Goal: Information Seeking & Learning: Find contact information

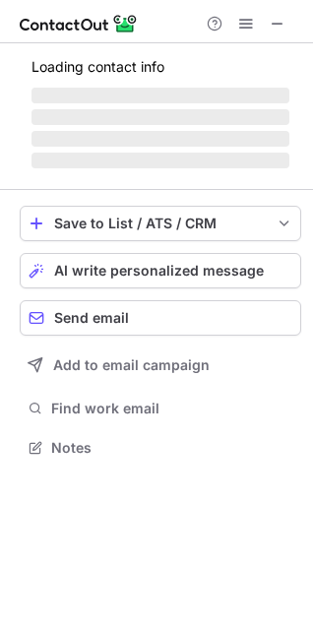
scroll to position [428, 313]
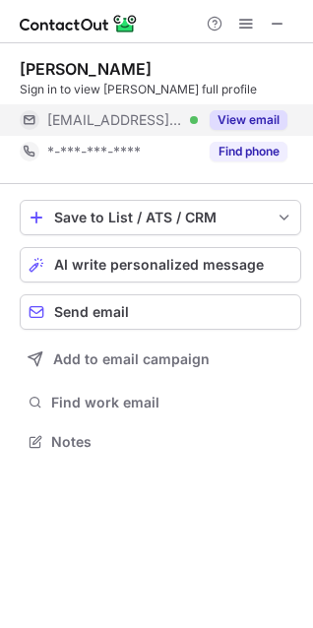
click at [245, 117] on button "View email" at bounding box center [249, 120] width 78 height 20
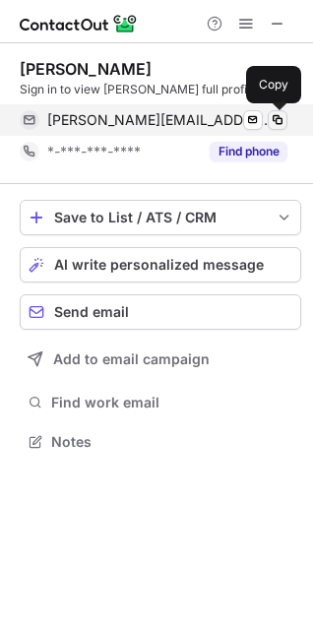
click at [279, 119] on span at bounding box center [278, 120] width 16 height 16
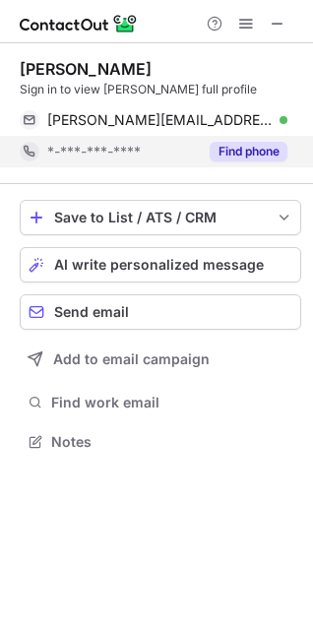
click at [259, 157] on button "Find phone" at bounding box center [249, 152] width 78 height 20
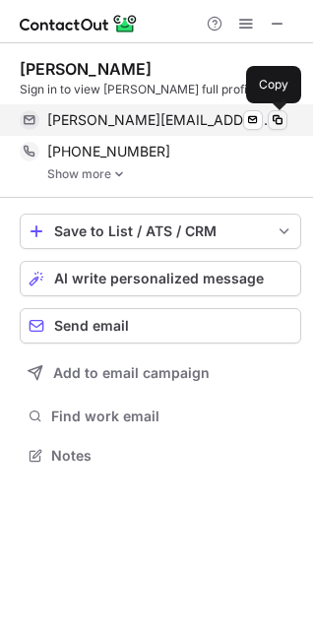
click at [274, 119] on span at bounding box center [278, 120] width 16 height 16
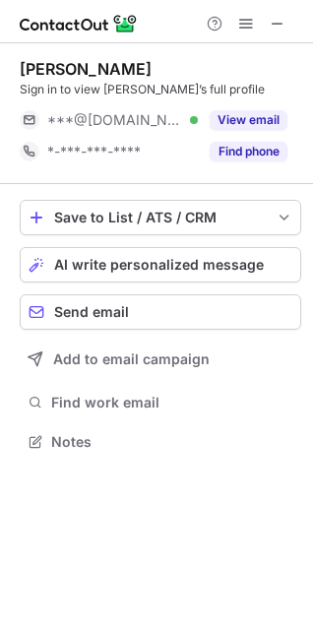
scroll to position [428, 313]
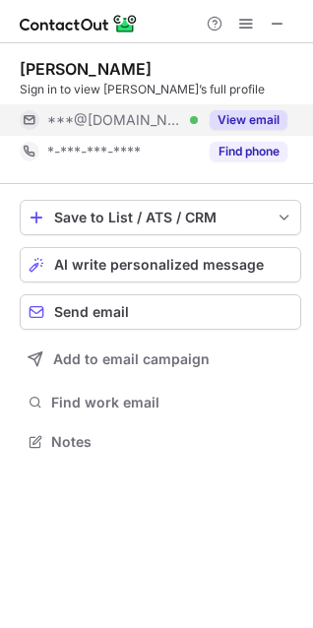
click at [249, 114] on button "View email" at bounding box center [249, 120] width 78 height 20
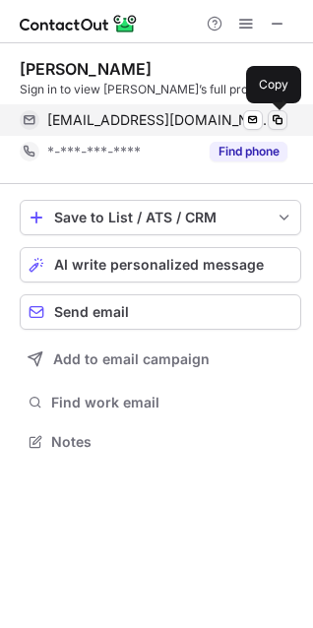
click at [277, 120] on span at bounding box center [278, 120] width 16 height 16
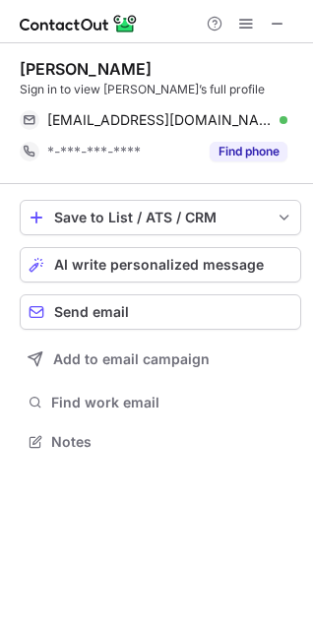
scroll to position [428, 313]
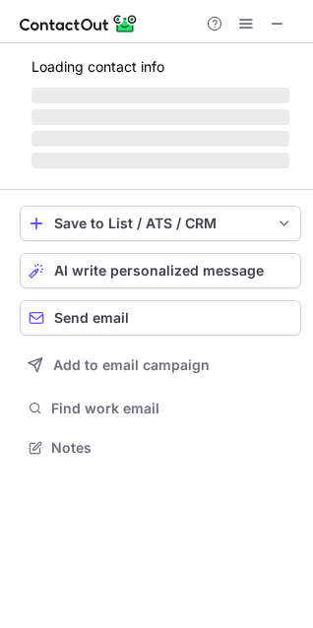
scroll to position [460, 313]
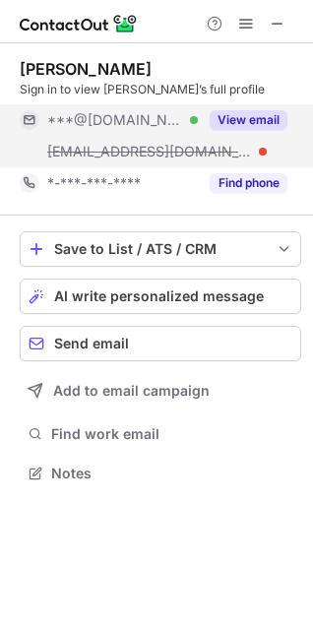
click at [236, 114] on button "View email" at bounding box center [249, 120] width 78 height 20
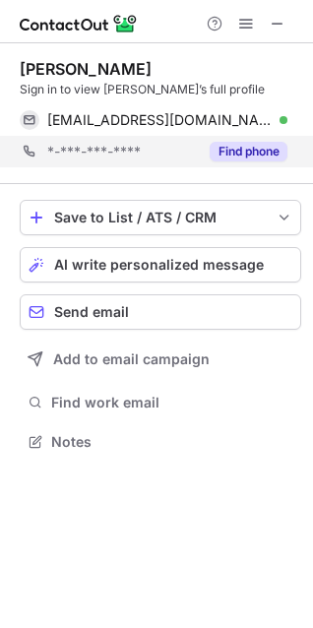
scroll to position [428, 313]
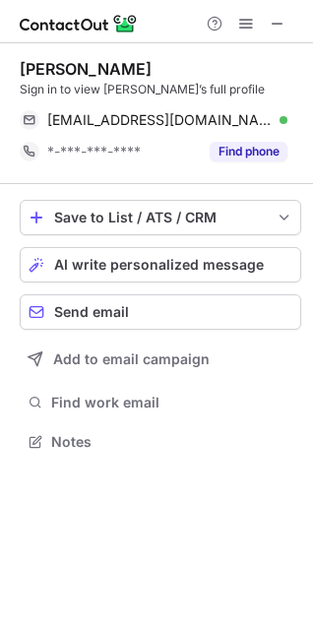
scroll to position [428, 313]
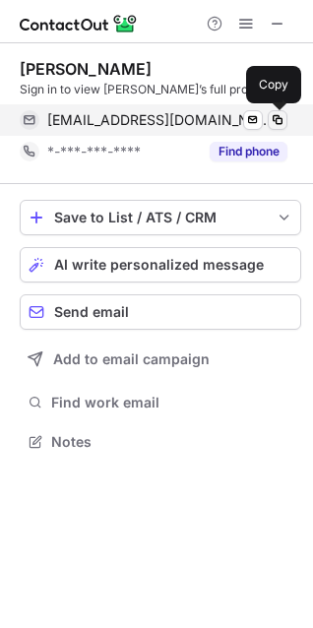
click at [279, 116] on span at bounding box center [278, 120] width 16 height 16
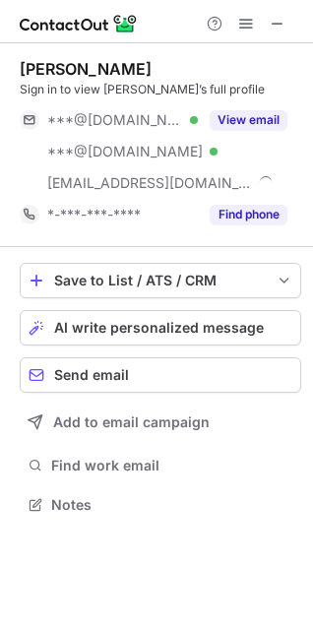
scroll to position [491, 313]
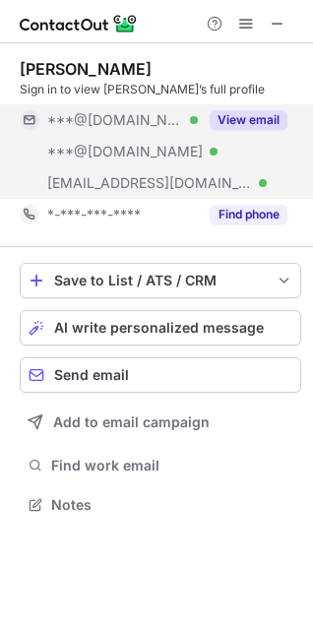
click at [268, 121] on button "View email" at bounding box center [249, 120] width 78 height 20
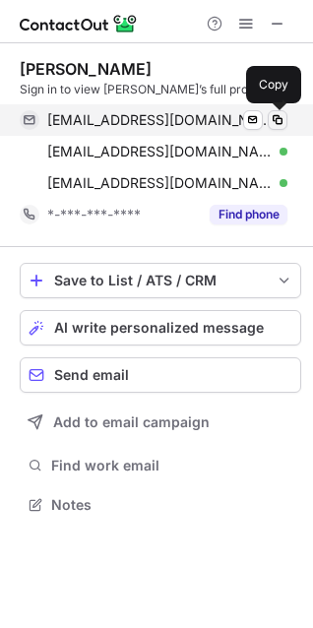
click at [278, 121] on span at bounding box center [278, 120] width 16 height 16
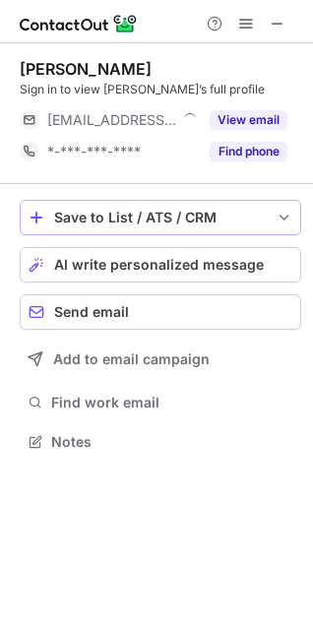
scroll to position [428, 313]
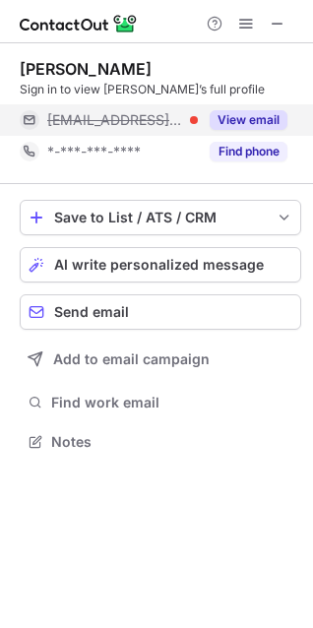
click at [249, 122] on button "View email" at bounding box center [249, 120] width 78 height 20
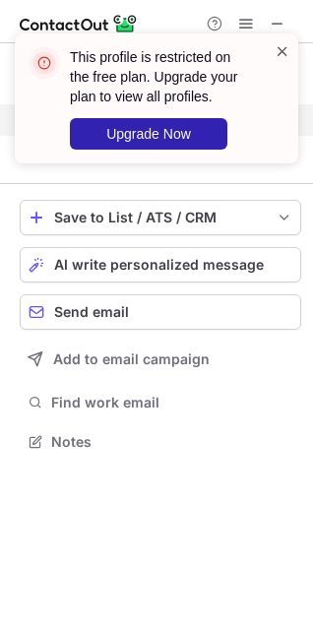
click at [278, 51] on span at bounding box center [283, 51] width 16 height 20
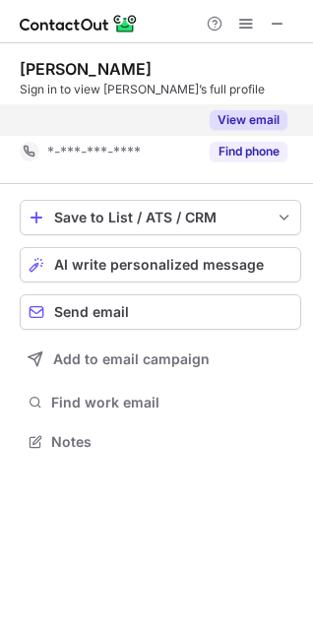
scroll to position [397, 313]
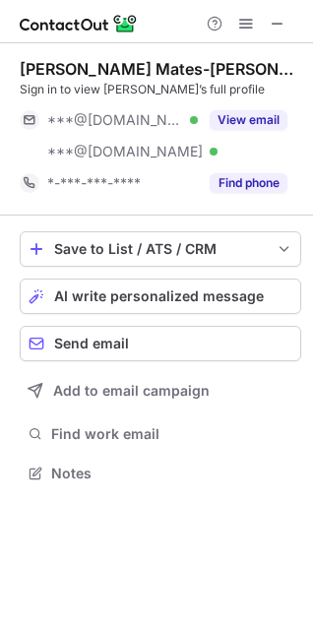
scroll to position [460, 313]
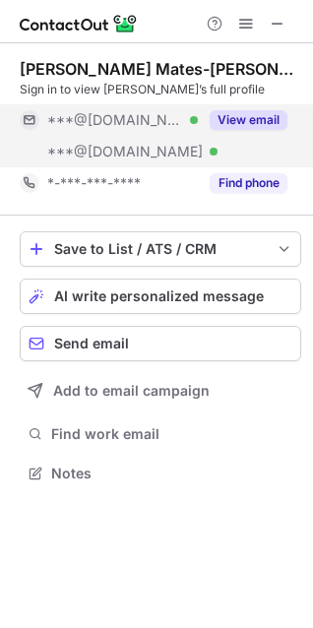
click at [271, 121] on button "View email" at bounding box center [249, 120] width 78 height 20
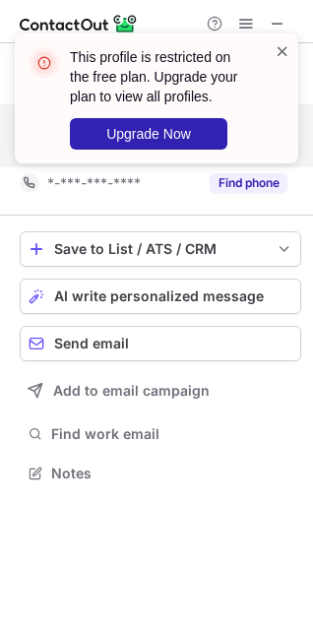
click at [283, 54] on span at bounding box center [283, 51] width 16 height 20
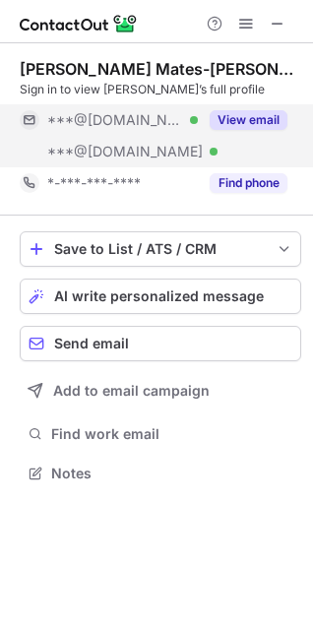
click at [262, 113] on button "View email" at bounding box center [249, 120] width 78 height 20
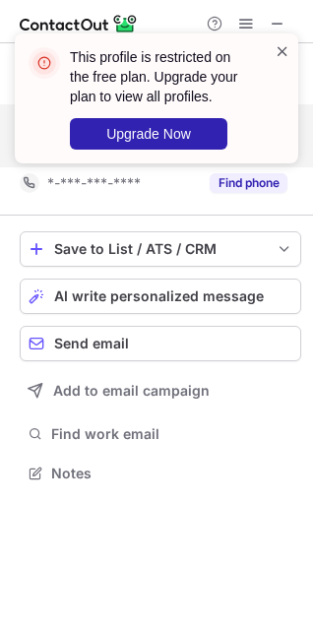
click at [280, 56] on span at bounding box center [283, 51] width 16 height 20
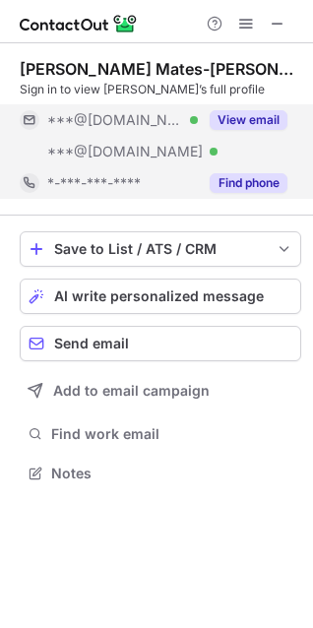
click at [253, 180] on button "Find phone" at bounding box center [249, 183] width 78 height 20
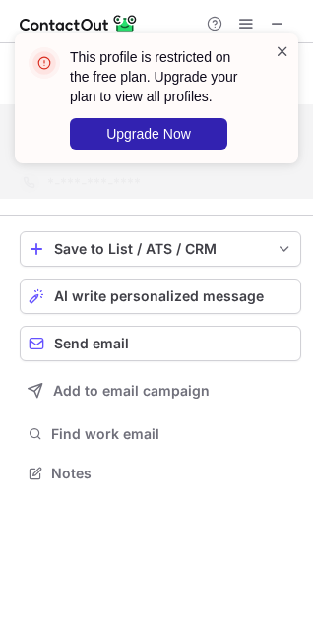
click at [284, 48] on span at bounding box center [283, 51] width 16 height 20
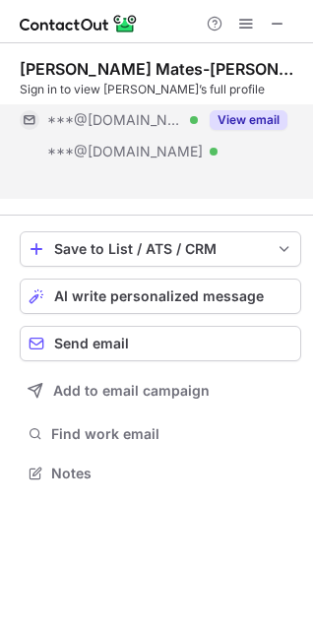
scroll to position [428, 313]
